Goal: Task Accomplishment & Management: Manage account settings

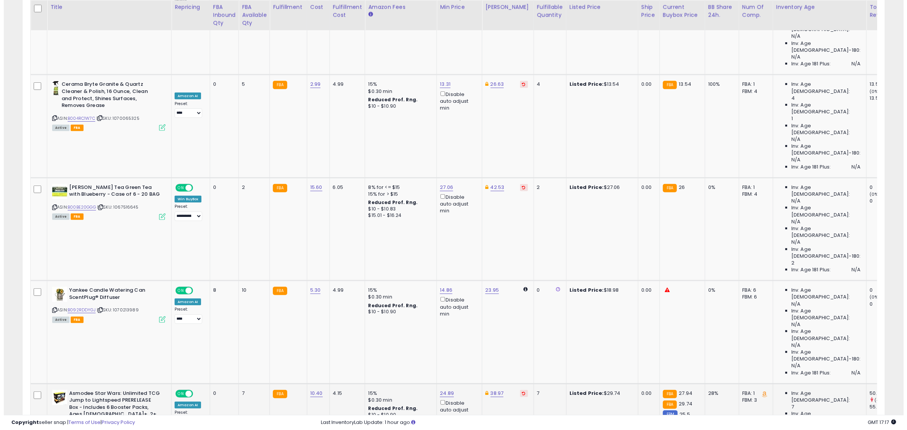
scroll to position [425, 0]
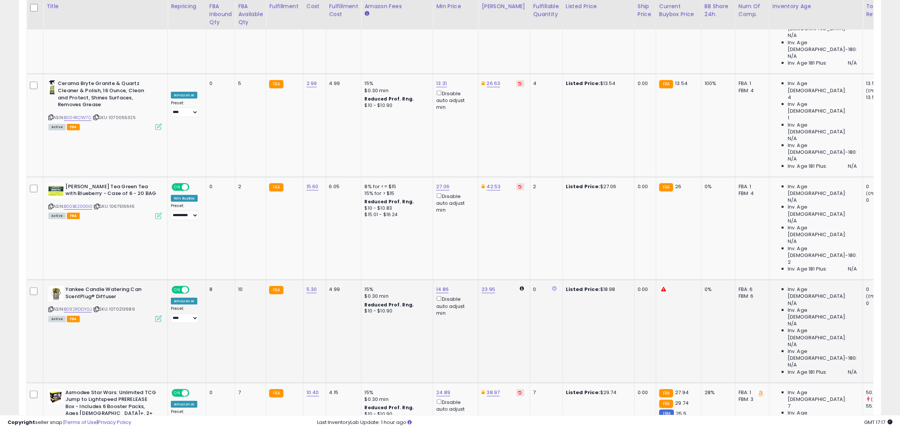
click at [160, 316] on icon at bounding box center [158, 319] width 6 height 6
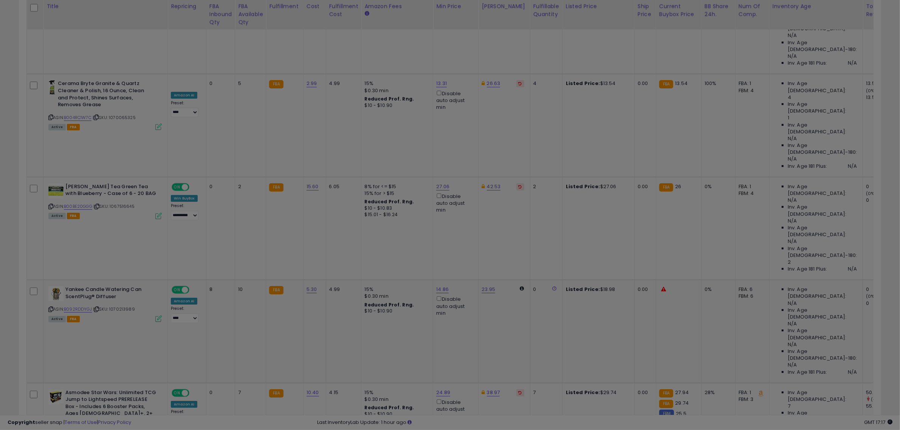
scroll to position [155, 505]
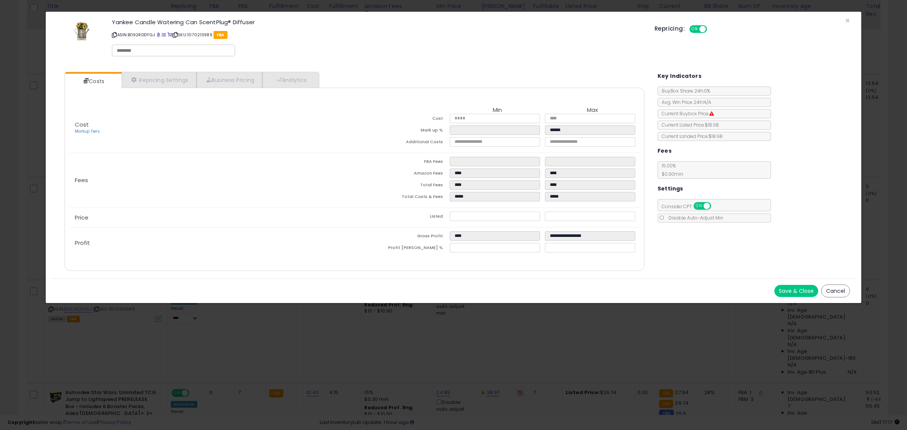
click at [791, 287] on button "Save & Close" at bounding box center [797, 291] width 44 height 12
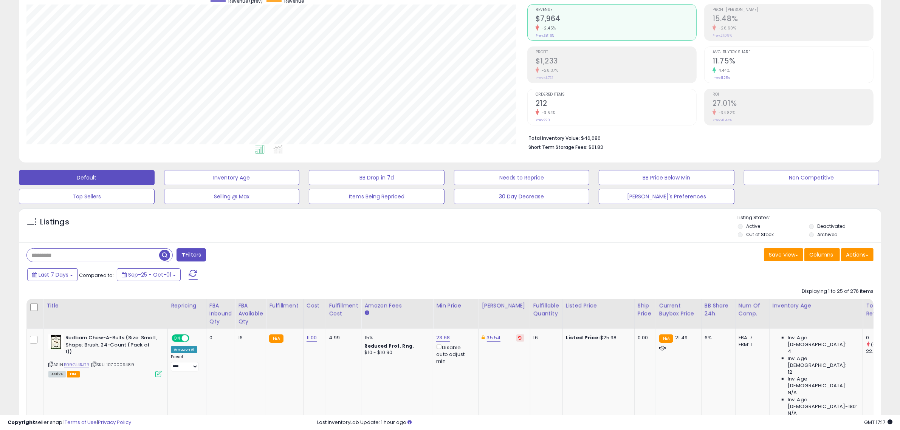
scroll to position [0, 0]
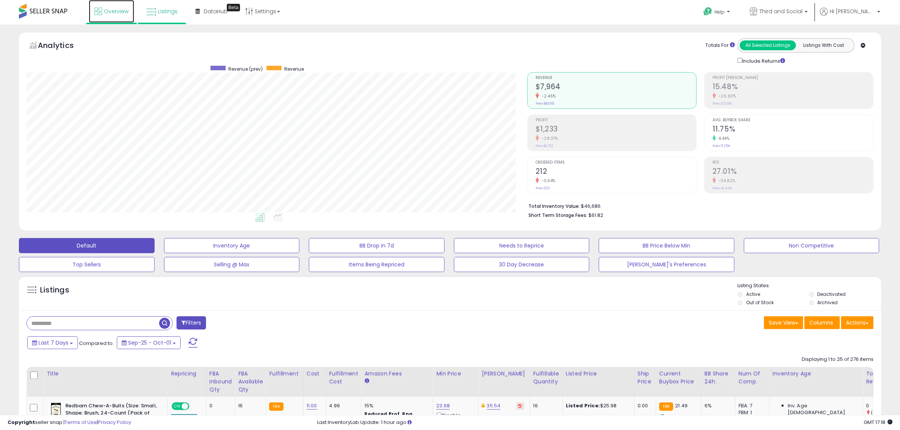
click at [112, 8] on span "Overview" at bounding box center [116, 12] width 25 height 8
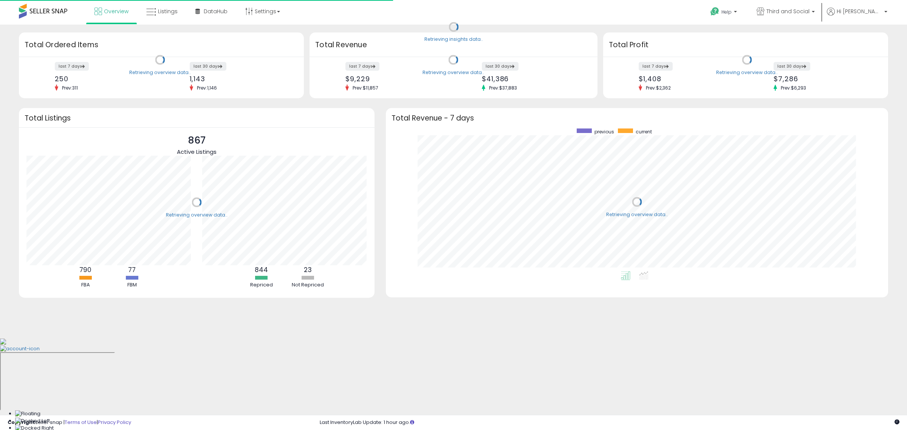
scroll to position [143, 488]
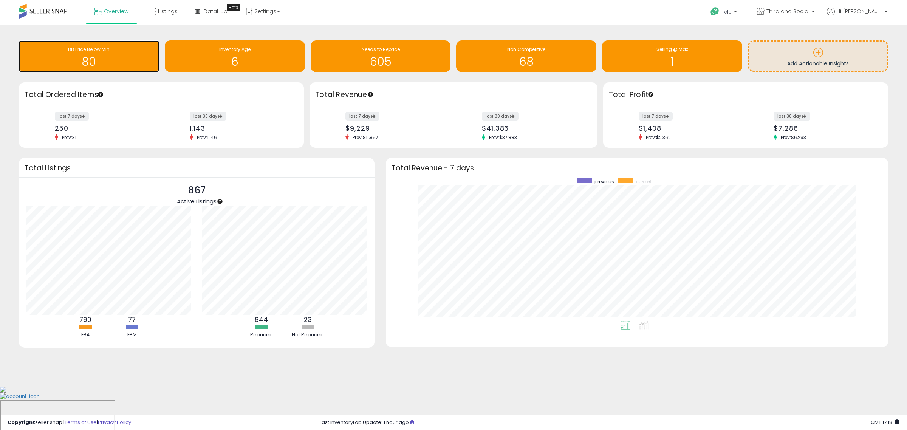
click at [107, 57] on h1 "80" at bounding box center [89, 62] width 133 height 12
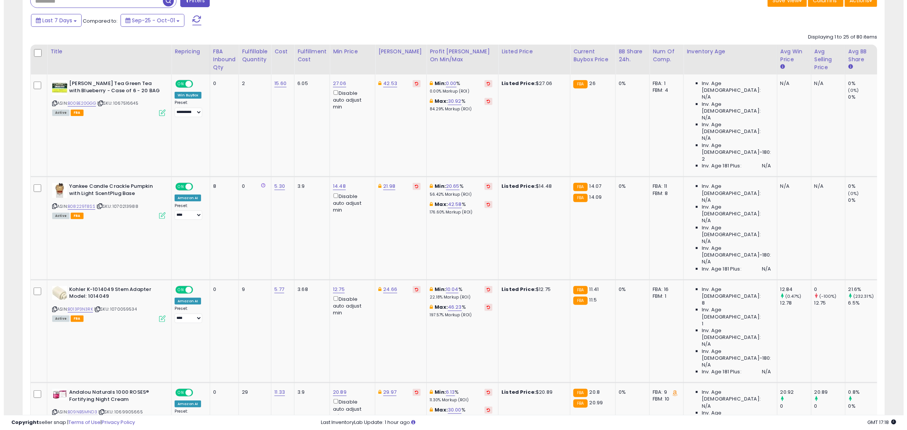
scroll to position [331, 0]
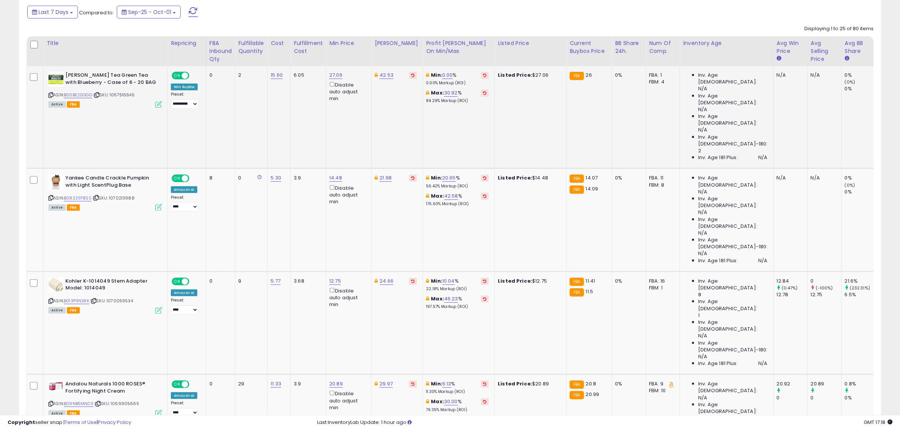
click at [157, 105] on icon at bounding box center [158, 104] width 6 height 6
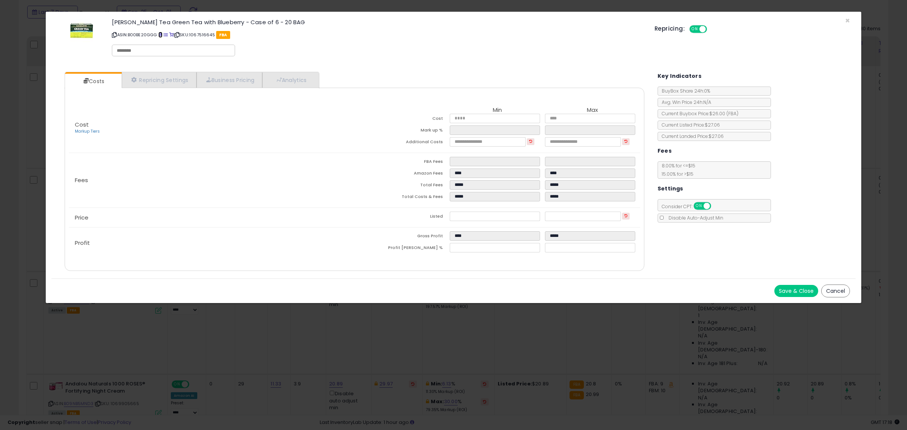
click at [162, 33] on span at bounding box center [160, 35] width 4 height 4
